Goal: Task Accomplishment & Management: Use online tool/utility

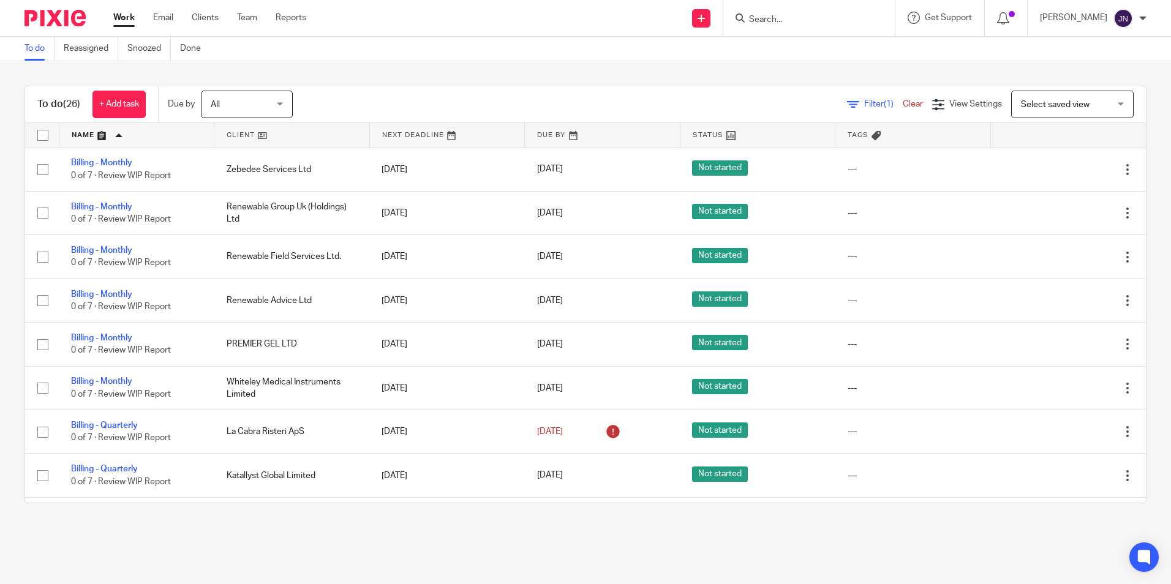
click at [798, 21] on input "Search" at bounding box center [803, 20] width 110 height 11
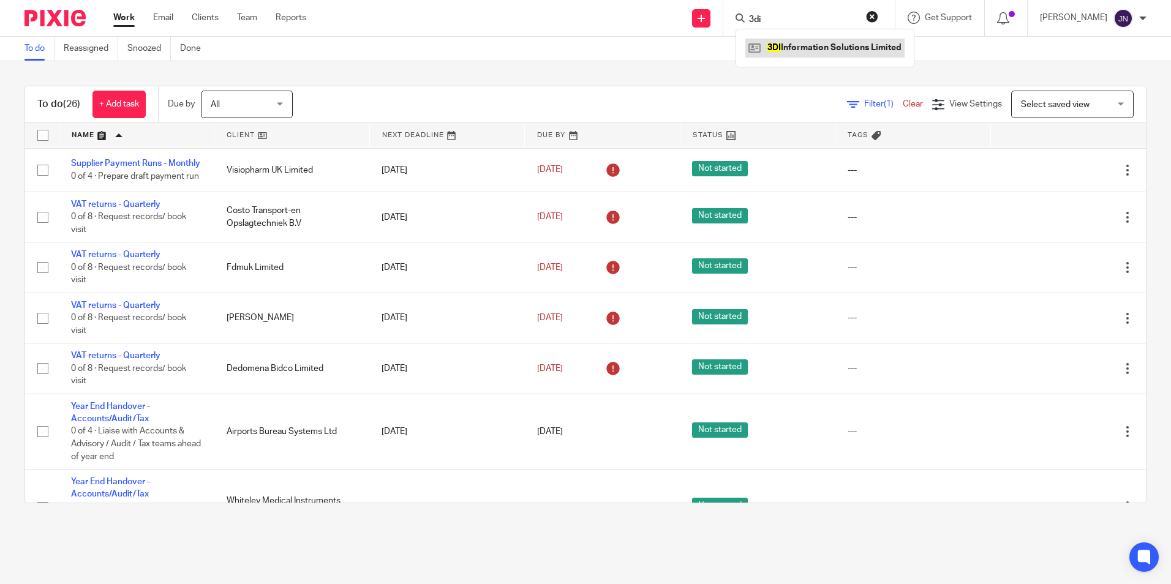
type input "3di"
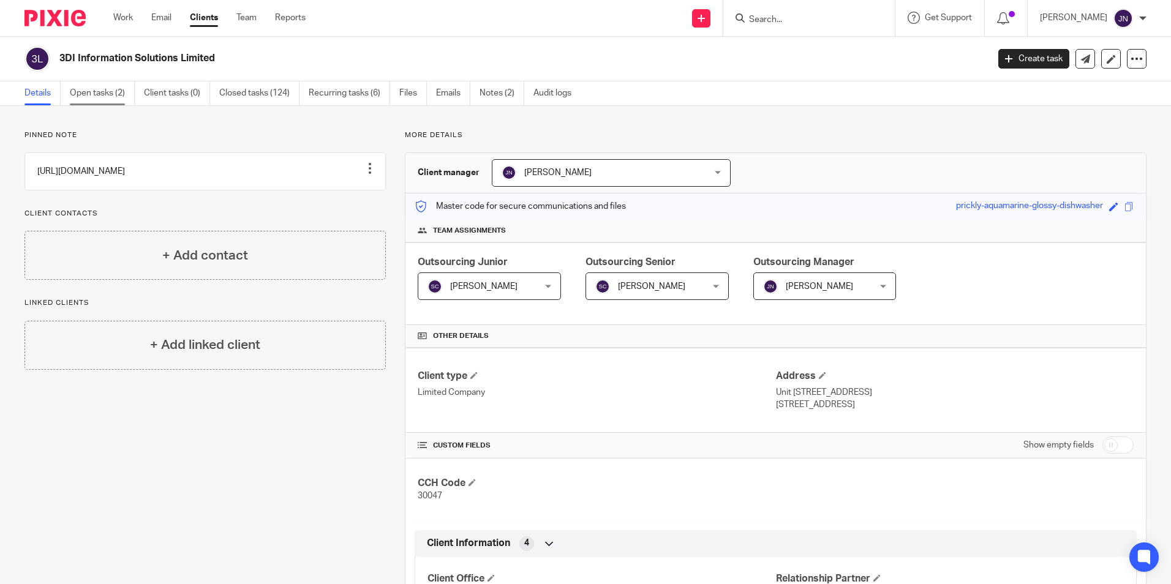
click at [100, 92] on link "Open tasks (2)" at bounding box center [102, 93] width 65 height 24
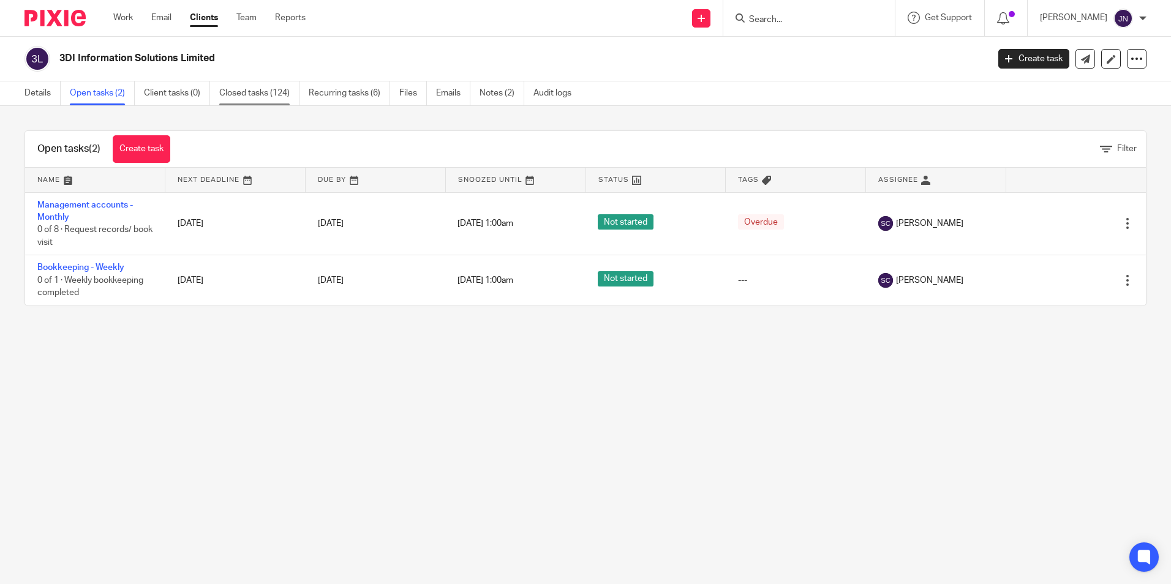
click at [260, 93] on link "Closed tasks (124)" at bounding box center [259, 93] width 80 height 24
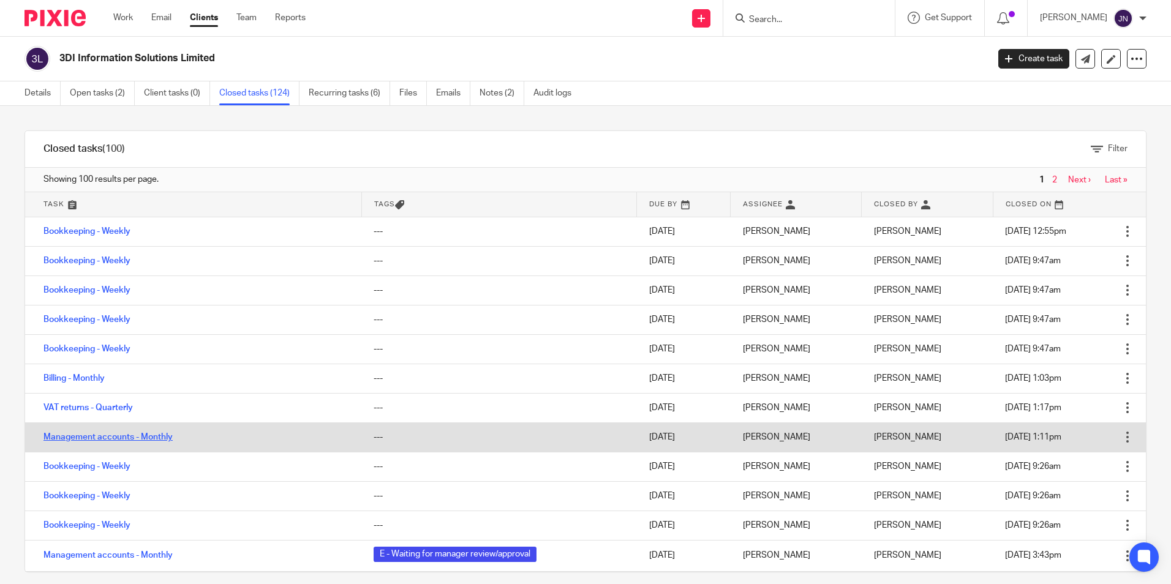
click at [148, 433] on link "Management accounts - Monthly" at bounding box center [107, 437] width 129 height 9
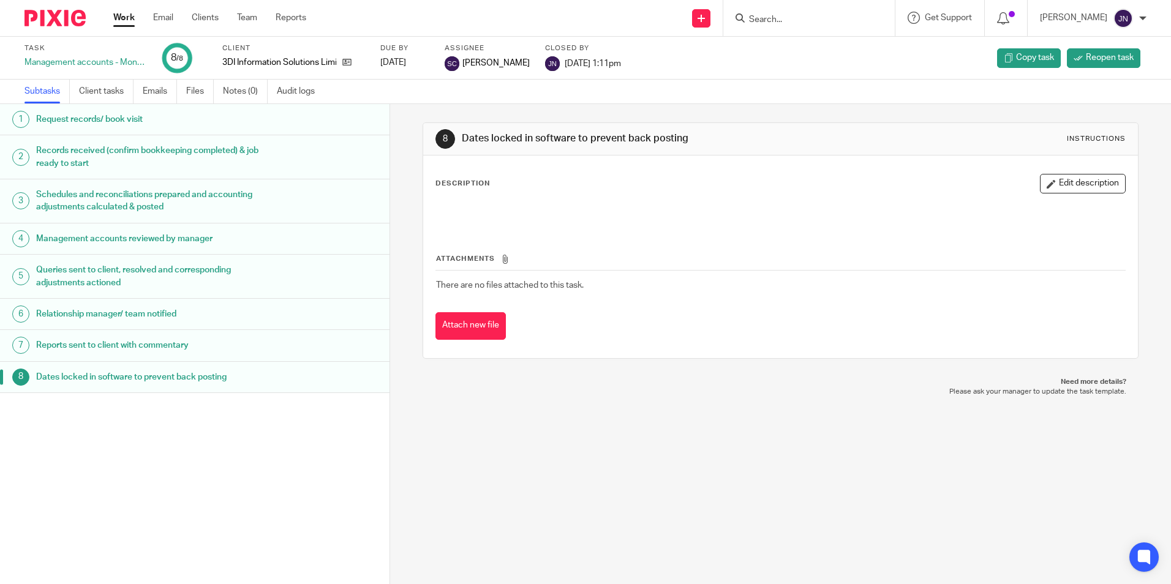
click at [184, 276] on h1 "Queries sent to client, resolved and corresponding adjustments actioned" at bounding box center [150, 276] width 228 height 31
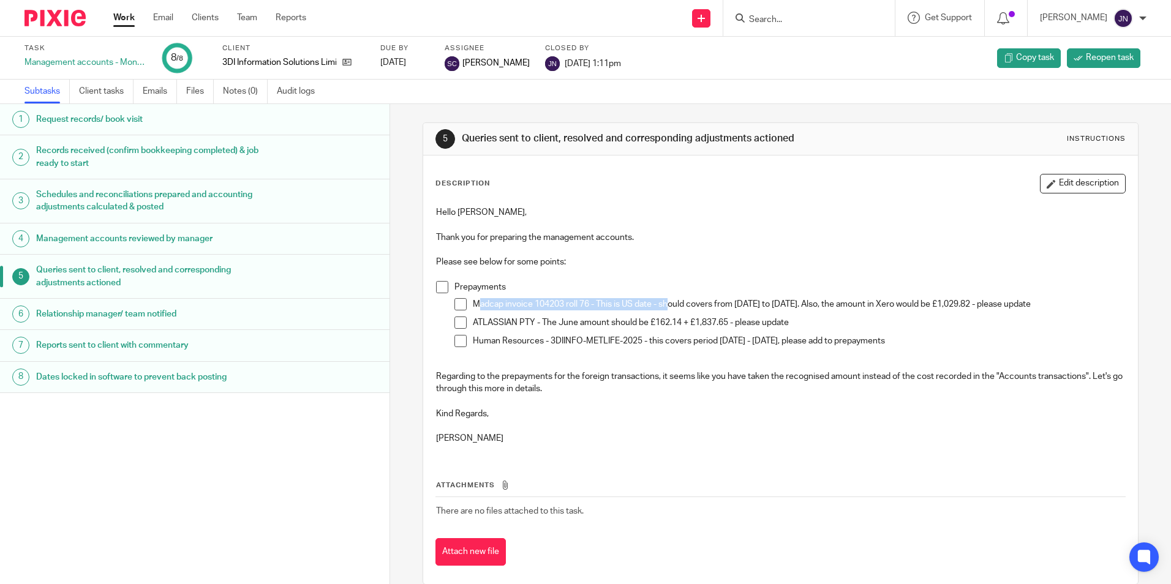
drag, startPoint x: 477, startPoint y: 307, endPoint x: 670, endPoint y: 298, distance: 192.5
click at [670, 298] on p "Madcap invoice 104203 roll 76 - This is US date - should covers from [DATE] to …" at bounding box center [799, 304] width 652 height 12
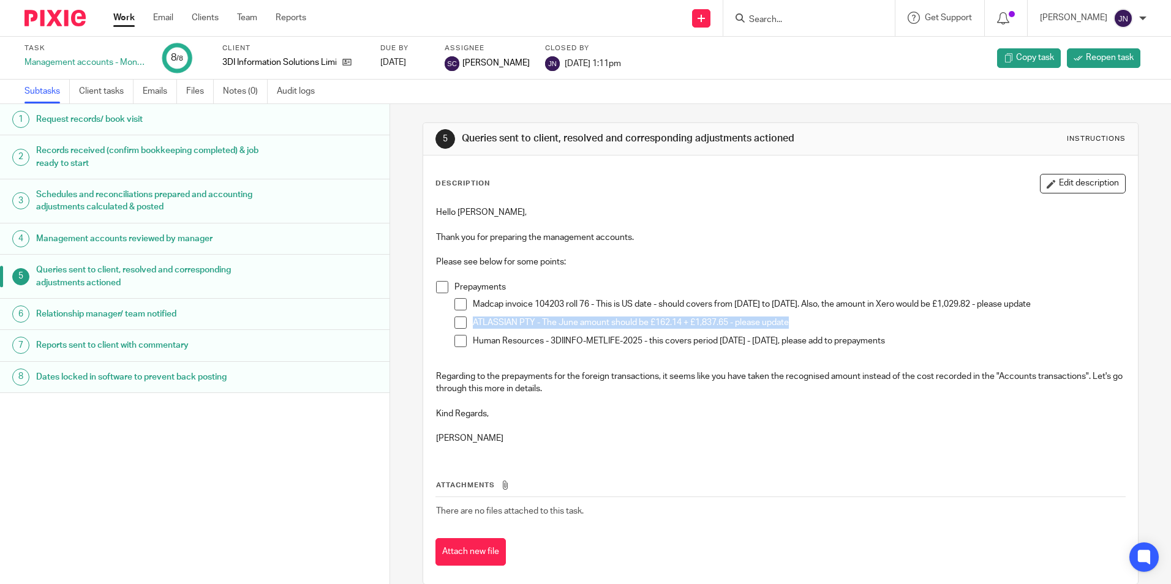
drag, startPoint x: 472, startPoint y: 322, endPoint x: 895, endPoint y: 326, distance: 423.3
click at [895, 326] on p "ATLASSIAN PTY - The June amount should be £162.14 + £1,837.65 - please update" at bounding box center [799, 323] width 652 height 12
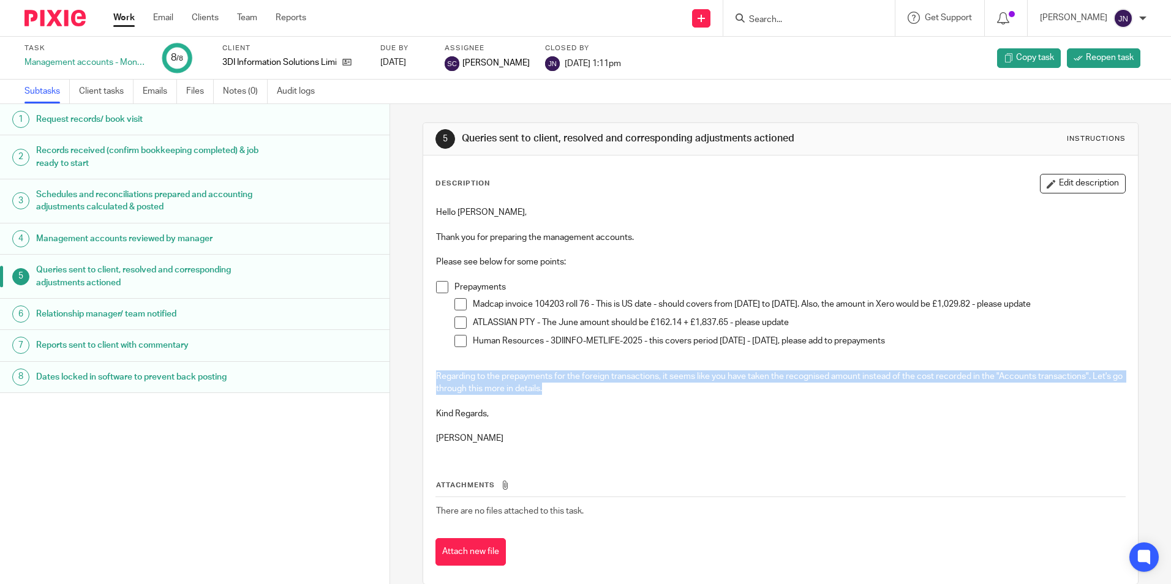
drag, startPoint x: 433, startPoint y: 374, endPoint x: 1073, endPoint y: 391, distance: 639.7
click at [1073, 391] on p "Regarding to the prepayments for the foreign transactions, it seems like you ha…" at bounding box center [780, 383] width 689 height 25
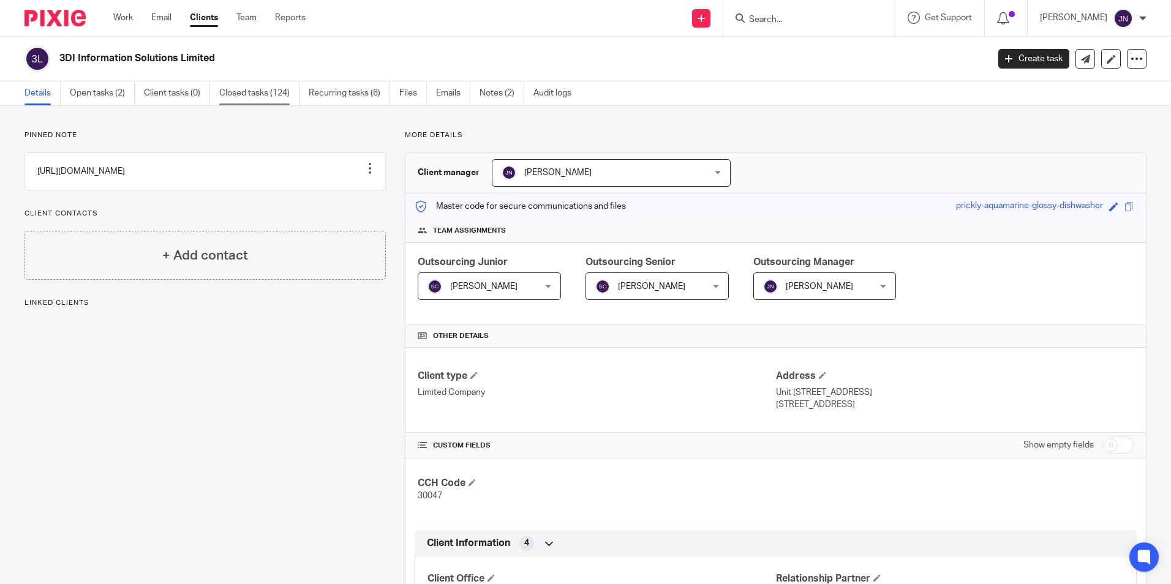
click at [244, 94] on link "Closed tasks (124)" at bounding box center [259, 93] width 80 height 24
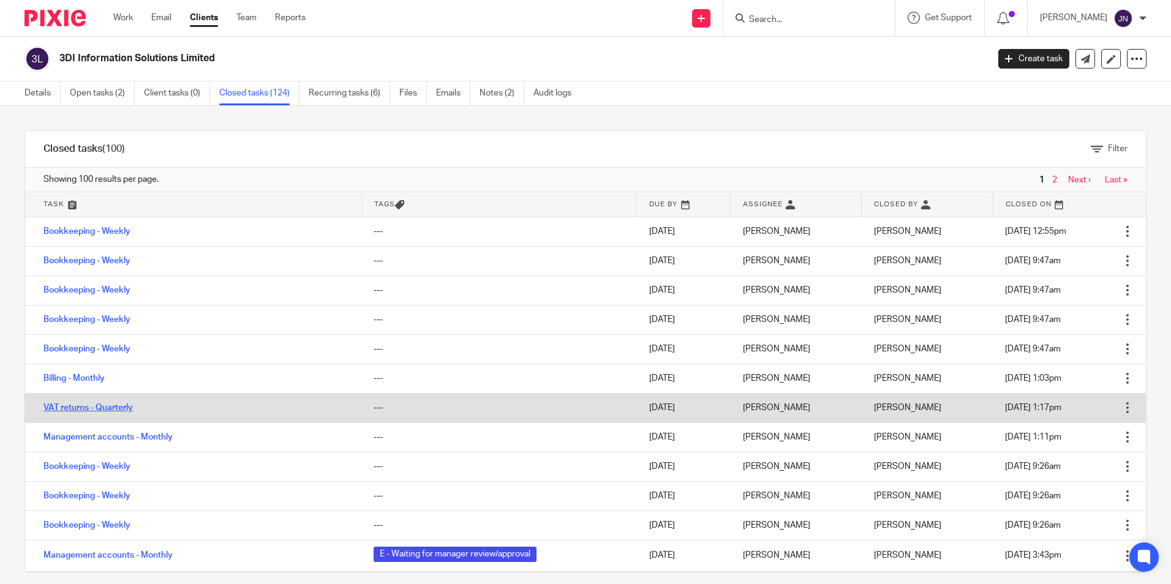
click at [109, 404] on link "VAT returns - Quarterly" at bounding box center [87, 408] width 89 height 9
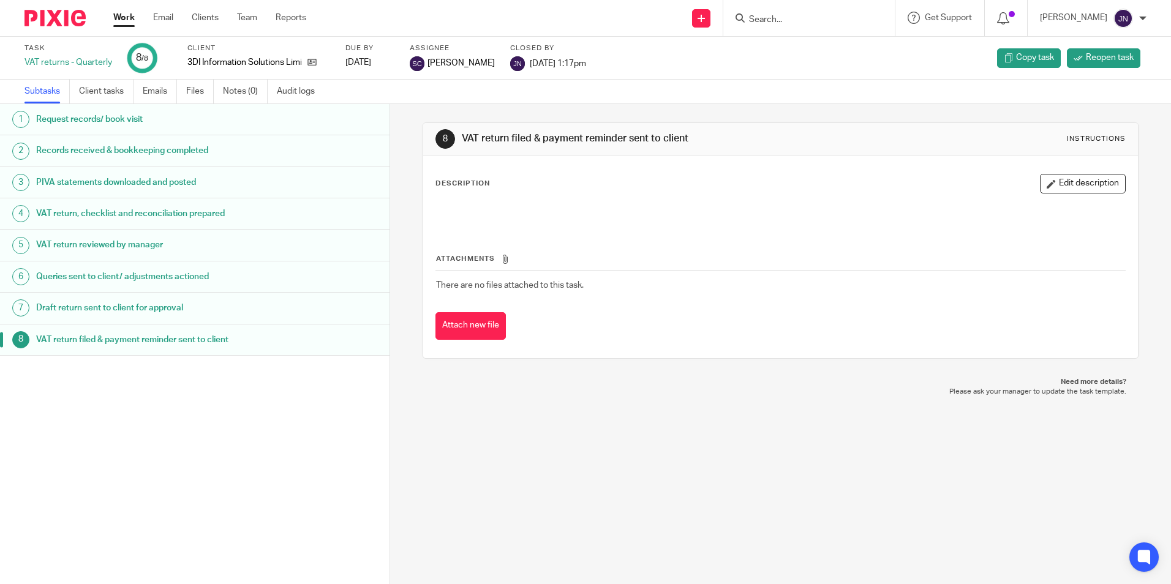
click at [115, 268] on h1 "Queries sent to client/ adjustments actioned" at bounding box center [150, 277] width 228 height 18
